Goal: Check status: Check status

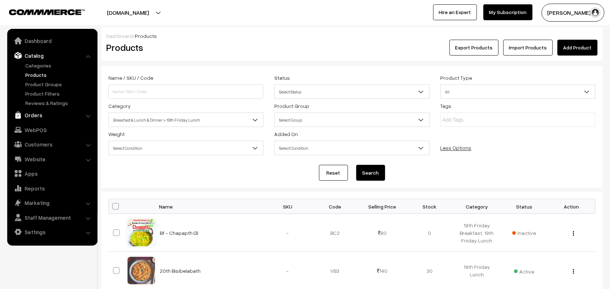
click at [35, 111] on link "Orders" at bounding box center [52, 115] width 86 height 13
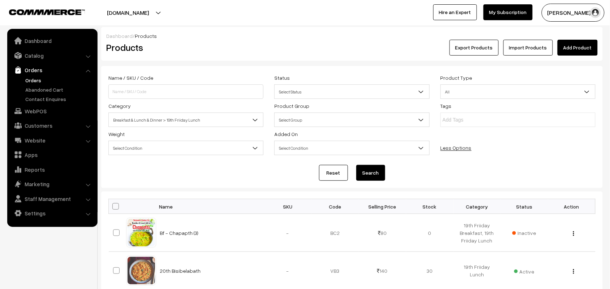
click at [33, 80] on link "Orders" at bounding box center [59, 81] width 72 height 8
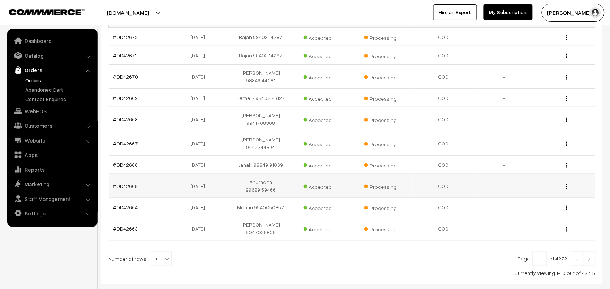
scroll to position [136, 0]
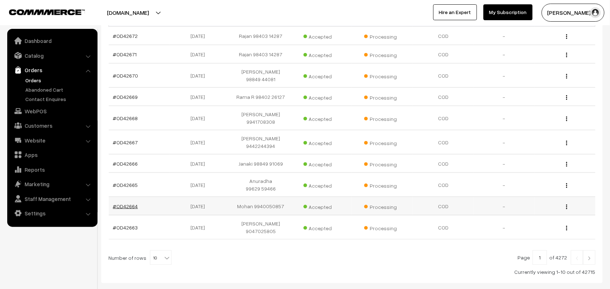
click at [133, 203] on link "#OD42664" at bounding box center [125, 206] width 25 height 6
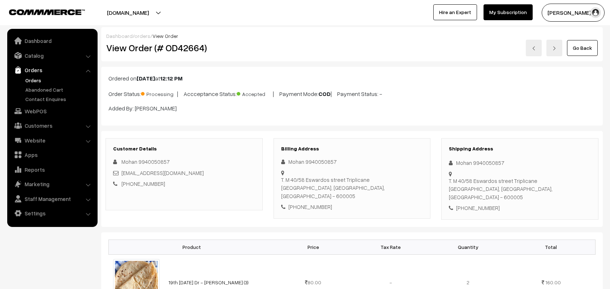
scroll to position [181, 0]
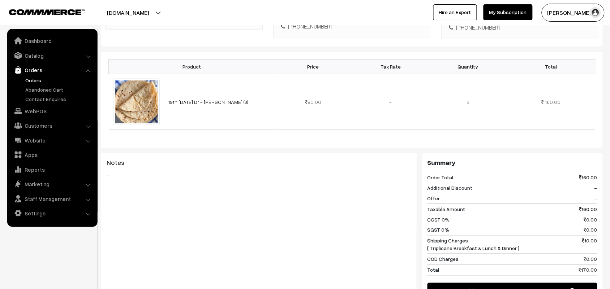
click at [40, 78] on link "Orders" at bounding box center [59, 81] width 72 height 8
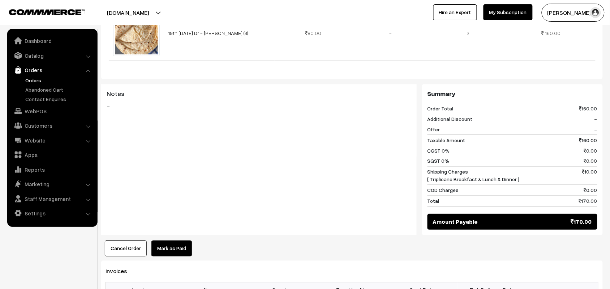
scroll to position [316, 0]
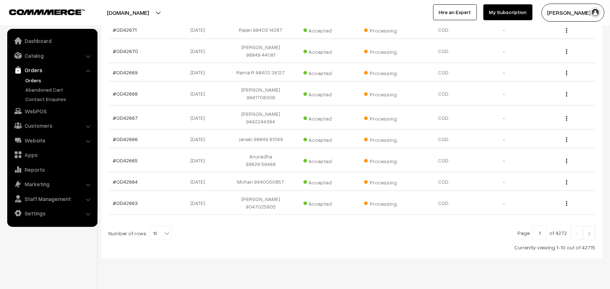
scroll to position [161, 0]
click at [157, 226] on span "10" at bounding box center [160, 233] width 21 height 14
select select "90"
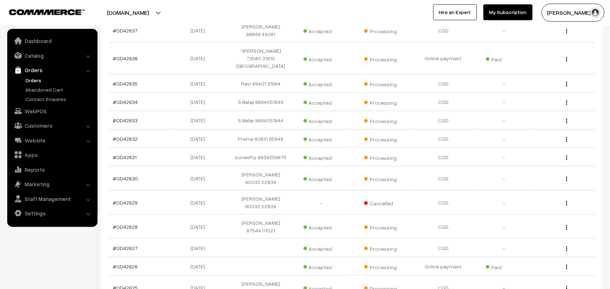
scroll to position [949, 0]
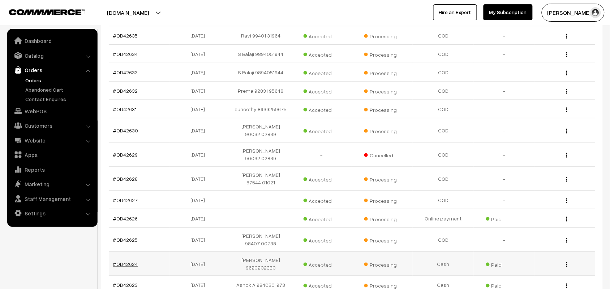
click at [129, 261] on link "#OD42624" at bounding box center [125, 264] width 25 height 6
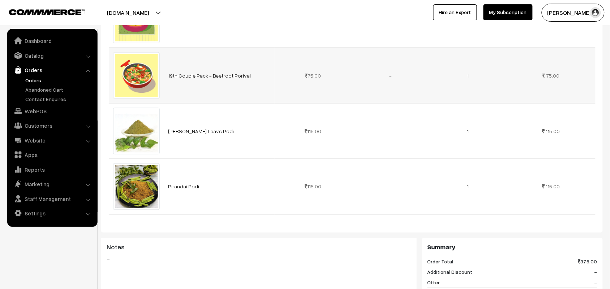
scroll to position [407, 0]
